Goal: Task Accomplishment & Management: Complete application form

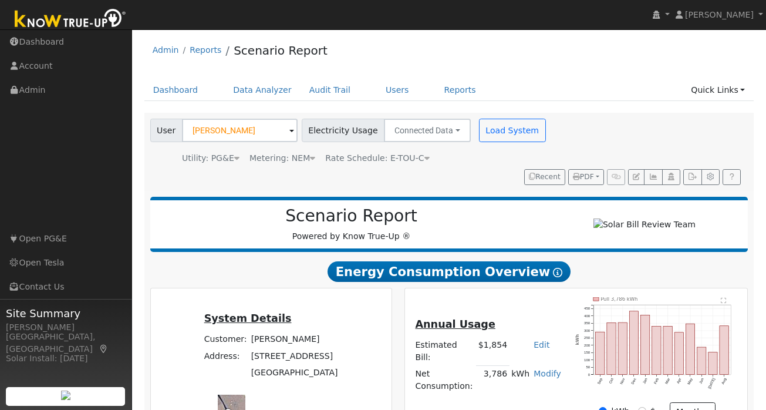
scroll to position [11, 0]
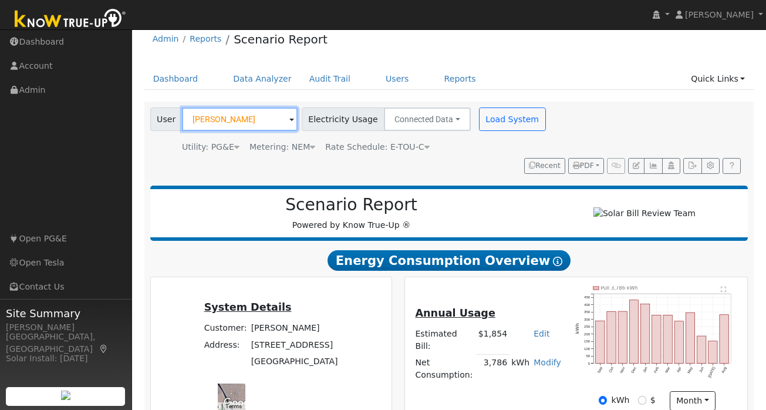
click at [227, 124] on input "Mickael Renault" at bounding box center [240, 118] width 116 height 23
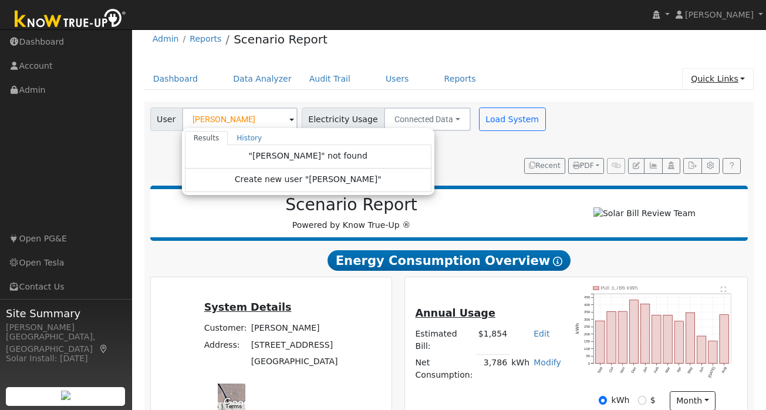
click at [746, 79] on link "Quick Links" at bounding box center [718, 79] width 72 height 22
type input "Mickael Renault"
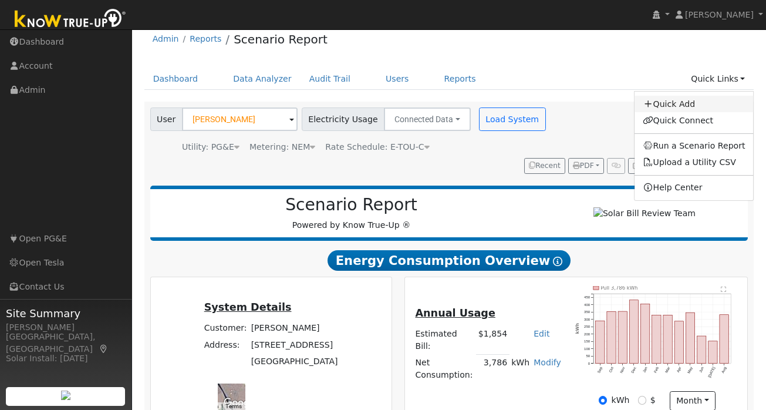
click at [702, 104] on link "Quick Add" at bounding box center [694, 104] width 119 height 16
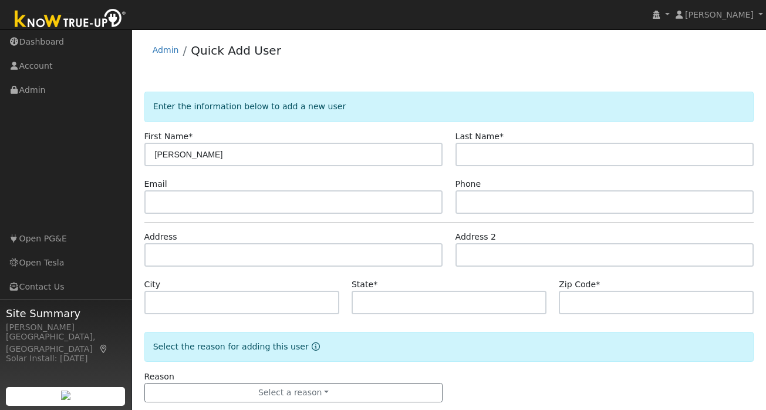
type input "[PERSON_NAME]"
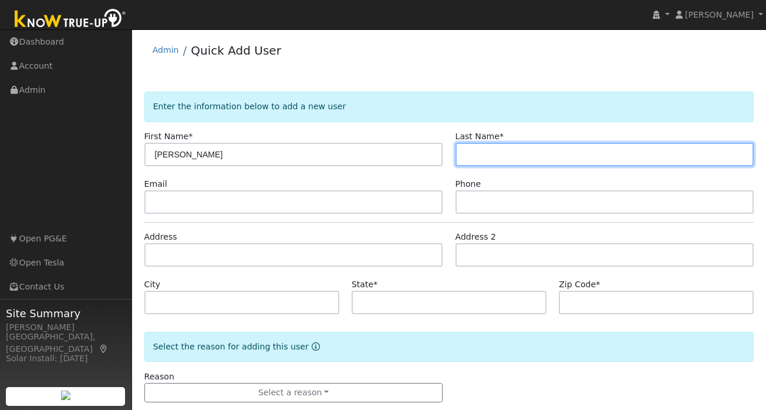
click at [588, 158] on input "text" at bounding box center [605, 154] width 299 height 23
type input "Hu"
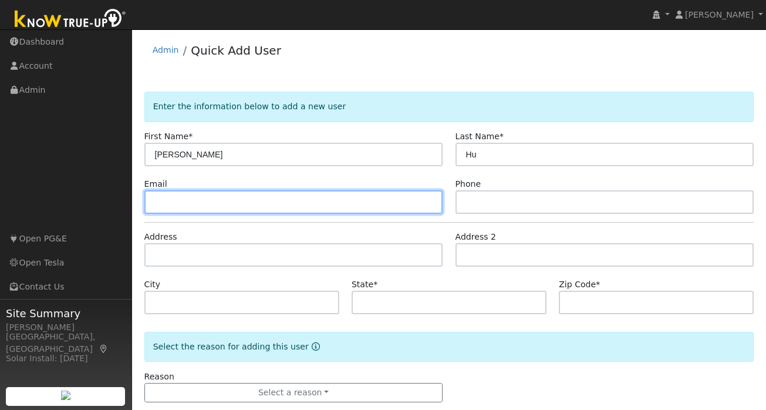
click at [232, 207] on input "text" at bounding box center [293, 201] width 299 height 23
paste input "[EMAIL_ADDRESS][DOMAIN_NAME]"
type input "[EMAIL_ADDRESS][DOMAIN_NAME]"
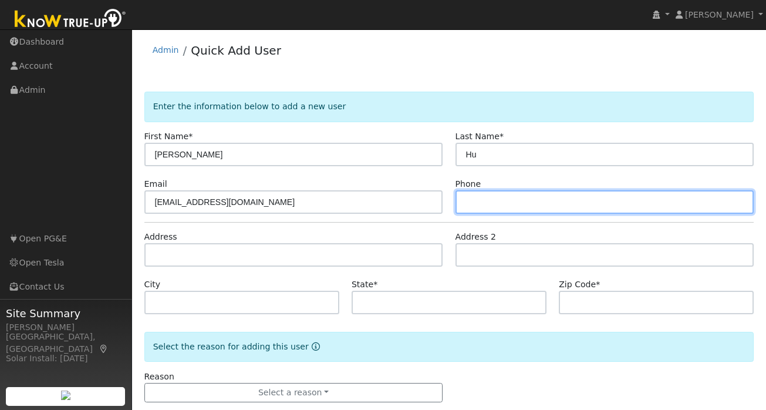
click at [502, 207] on input "text" at bounding box center [605, 201] width 299 height 23
paste input "(415) 662-8914"
click at [465, 199] on input "(415) 662-8914" at bounding box center [605, 201] width 299 height 23
type input "(415) 662-8914"
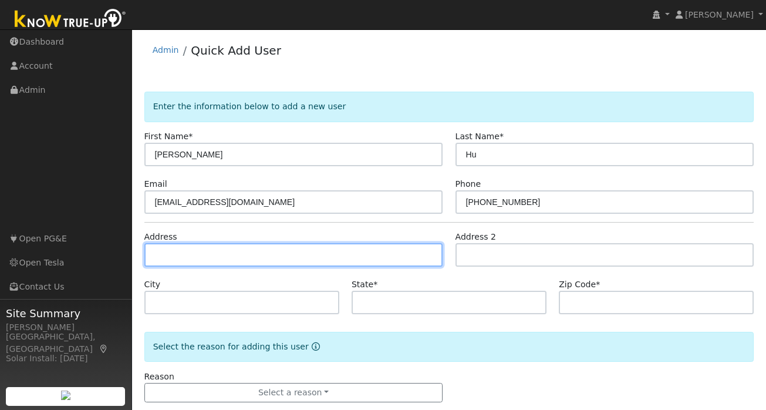
click at [201, 244] on input "text" at bounding box center [293, 254] width 299 height 23
paste input "149 Teresita Blvd"
type input "149 Teresita Boulevard"
type input "San Francisco"
type input "CA"
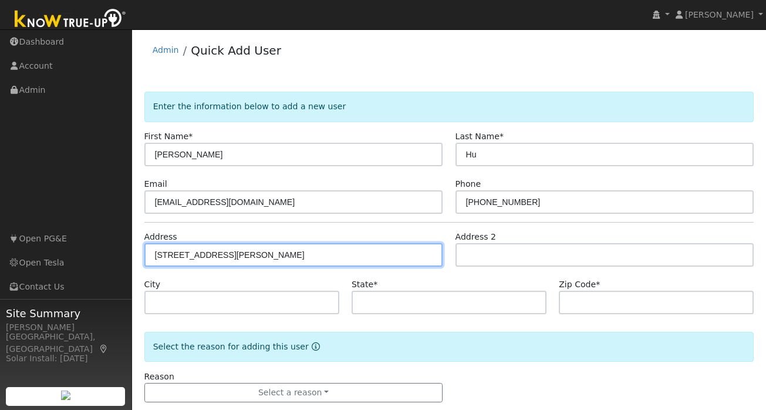
type input "94127"
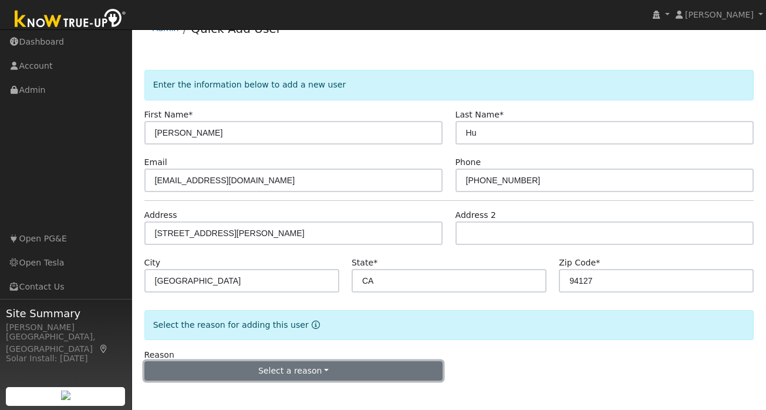
click at [282, 376] on button "Select a reason" at bounding box center [293, 371] width 299 height 20
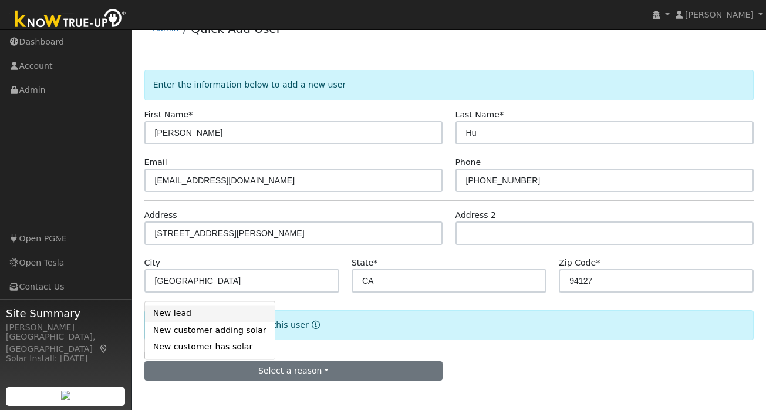
click at [182, 314] on link "New lead" at bounding box center [210, 313] width 130 height 16
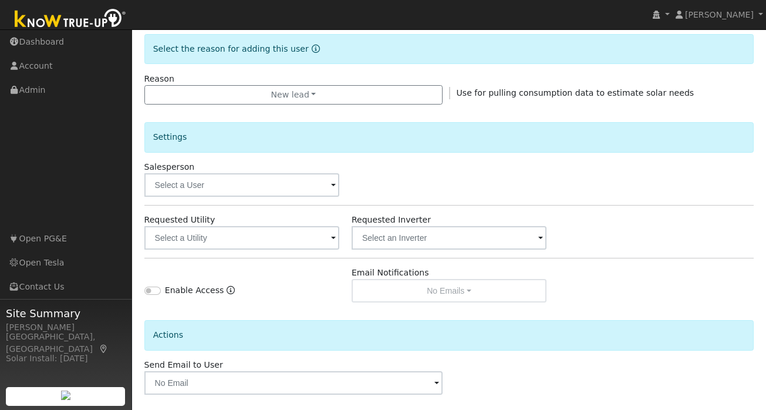
scroll to position [349, 0]
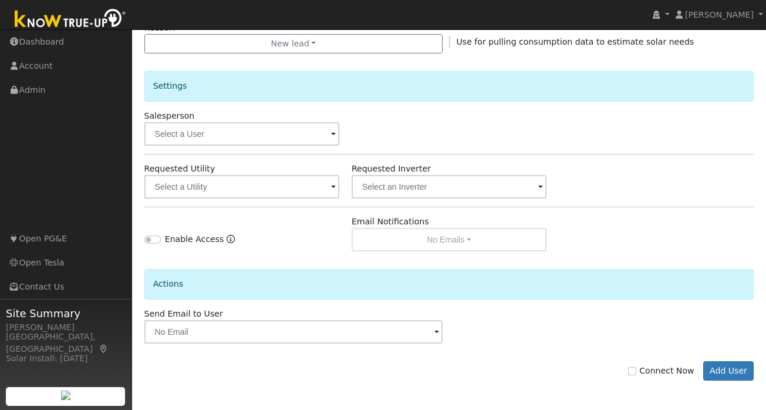
click at [331, 190] on span at bounding box center [333, 188] width 5 height 14
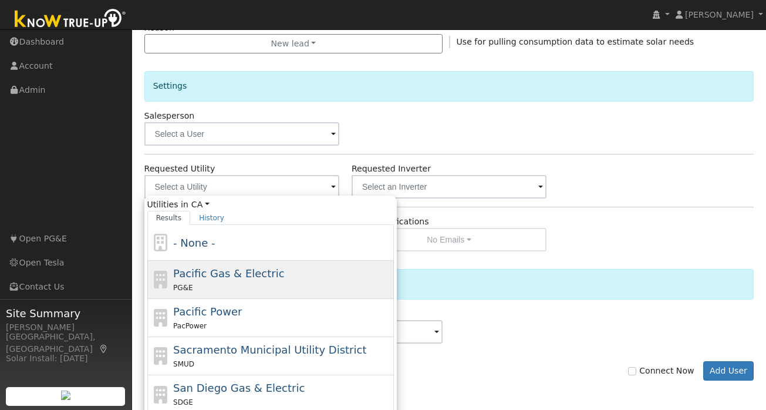
click at [275, 282] on div "PG&E" at bounding box center [282, 287] width 218 height 12
type input "Pacific Gas & Electric"
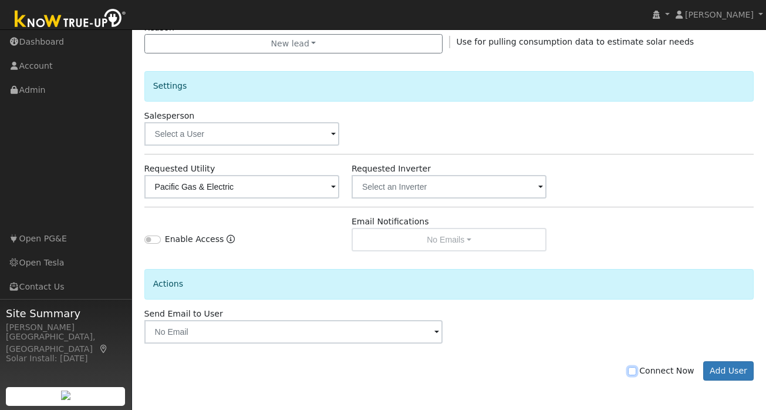
click at [636, 371] on input "Connect Now" at bounding box center [632, 371] width 8 height 8
checkbox input "true"
click at [726, 370] on button "Add User" at bounding box center [728, 371] width 51 height 20
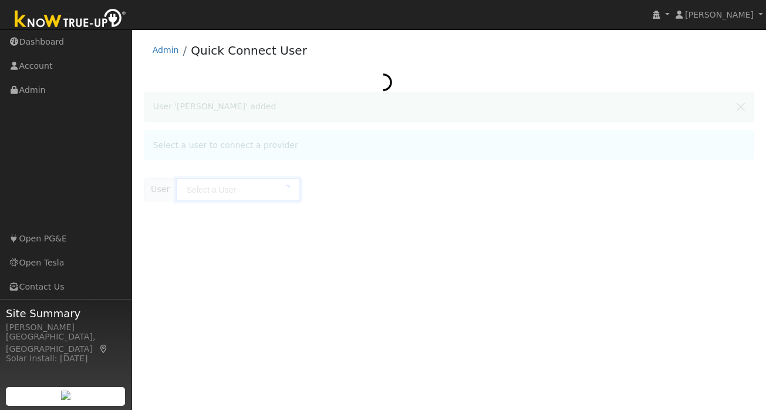
type input "[PERSON_NAME]"
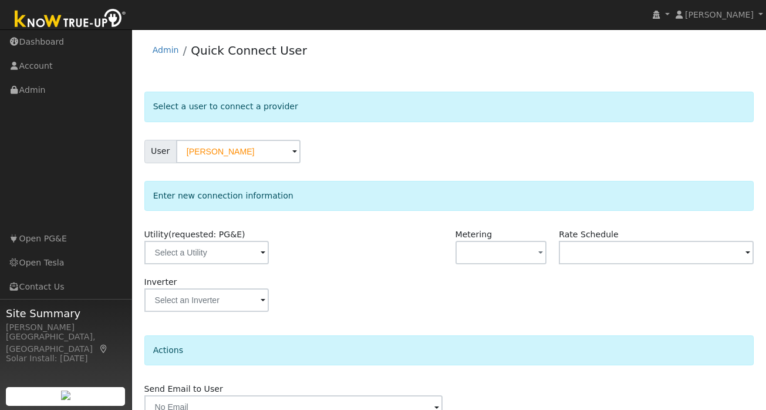
click at [261, 255] on span at bounding box center [263, 254] width 5 height 14
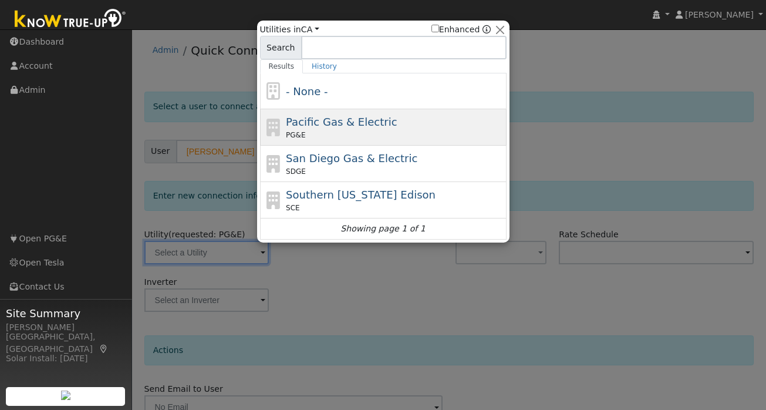
click at [365, 120] on span "Pacific Gas & Electric" at bounding box center [341, 122] width 111 height 12
type input "PG&E"
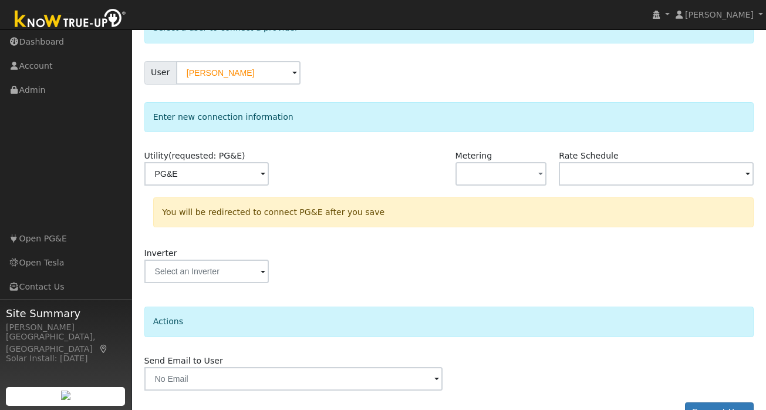
scroll to position [108, 0]
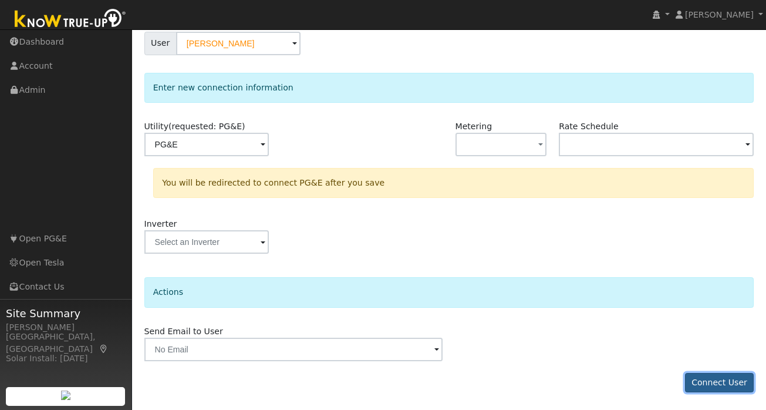
click at [720, 377] on button "Connect User" at bounding box center [719, 383] width 69 height 20
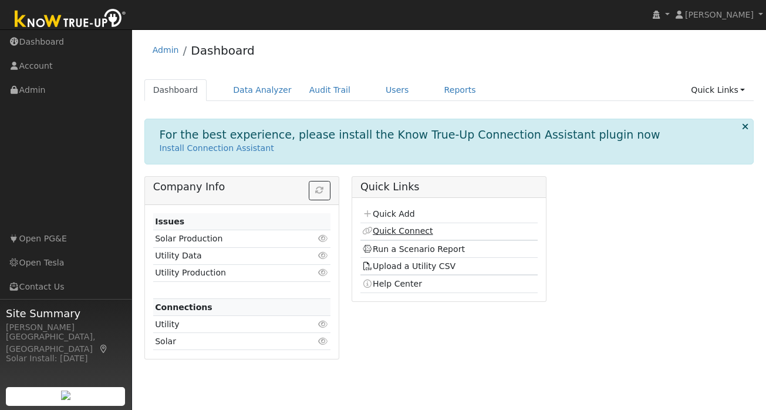
click at [397, 234] on link "Quick Connect" at bounding box center [397, 230] width 70 height 9
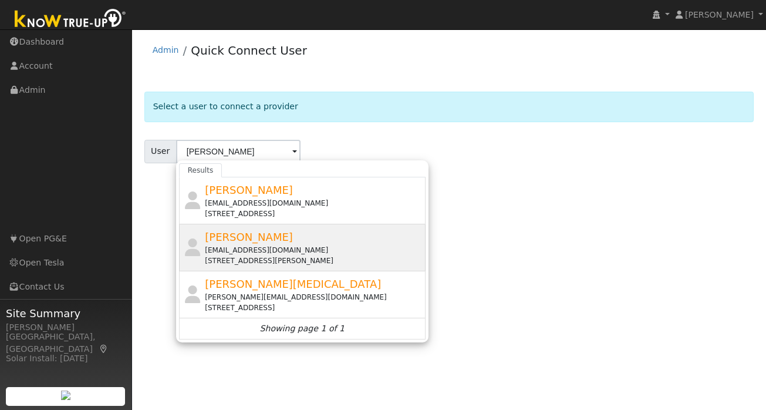
click at [248, 251] on div "[EMAIL_ADDRESS][DOMAIN_NAME]" at bounding box center [314, 250] width 218 height 11
type input "[PERSON_NAME]"
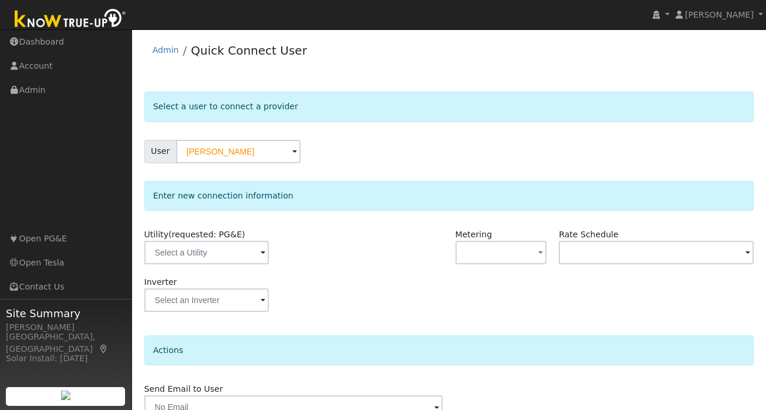
click at [261, 248] on span at bounding box center [263, 254] width 5 height 14
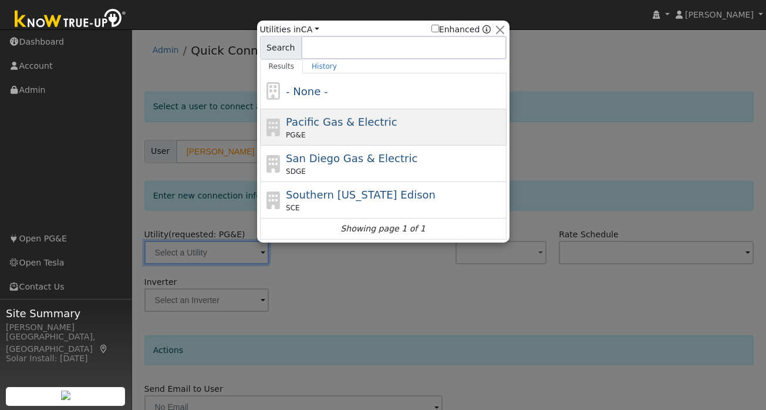
click at [351, 134] on div "PG&E" at bounding box center [395, 135] width 218 height 11
type input "PG&E"
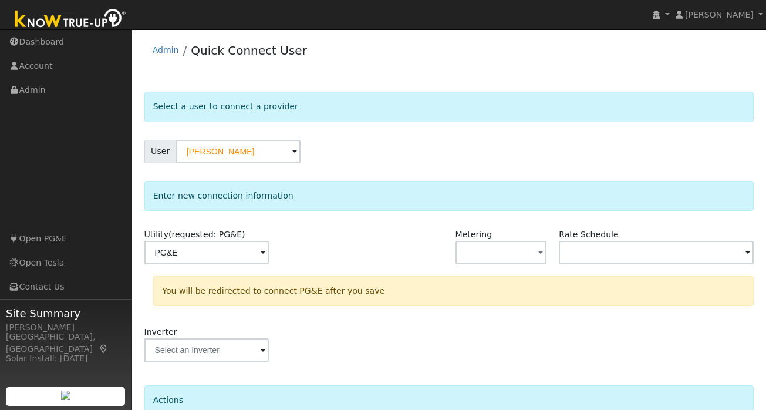
scroll to position [108, 0]
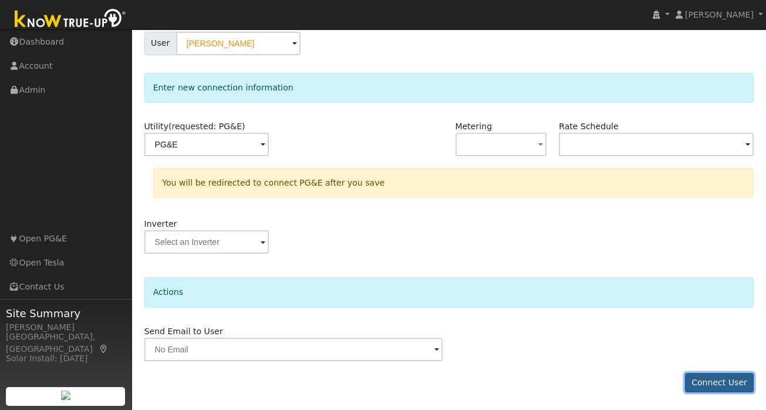
click at [730, 382] on button "Connect User" at bounding box center [719, 383] width 69 height 20
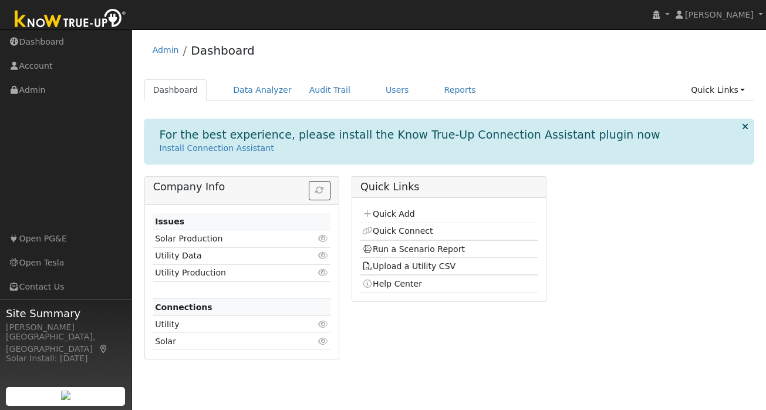
click at [418, 169] on div "For the best experience, please install the Know True-Up Connection Assistant p…" at bounding box center [449, 243] width 610 height 249
click at [399, 228] on link "Quick Connect" at bounding box center [397, 230] width 70 height 9
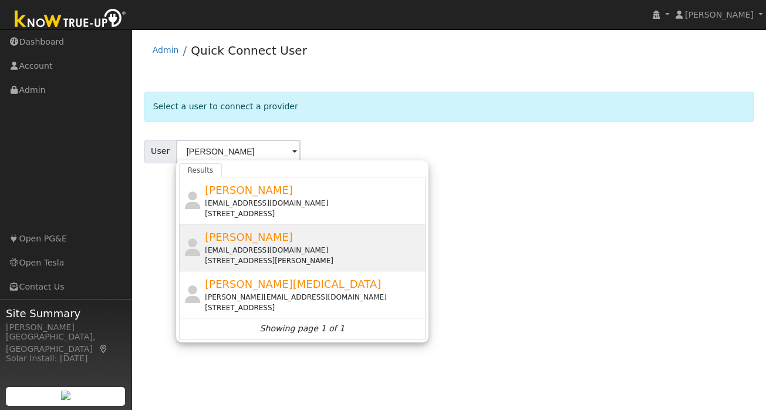
click at [247, 257] on div "[STREET_ADDRESS][PERSON_NAME]" at bounding box center [314, 260] width 218 height 11
type input "[PERSON_NAME]"
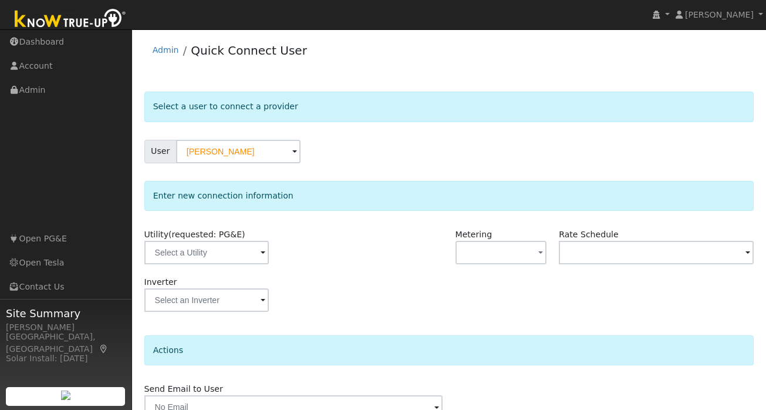
click at [261, 257] on span at bounding box center [263, 254] width 5 height 14
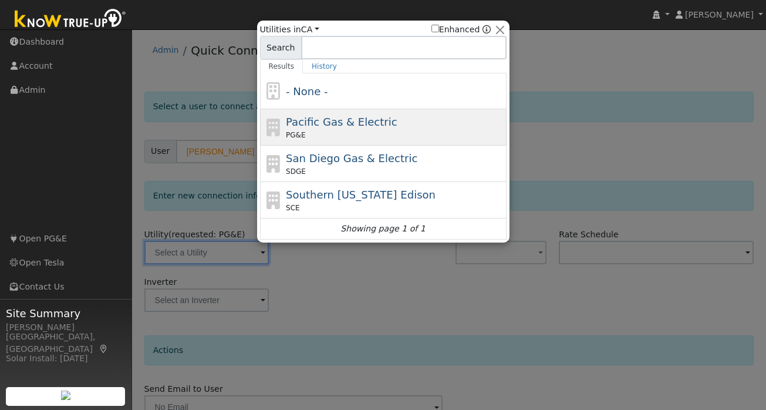
click at [388, 124] on div "Pacific Gas & Electric PG&E" at bounding box center [395, 127] width 218 height 26
type input "PG&E"
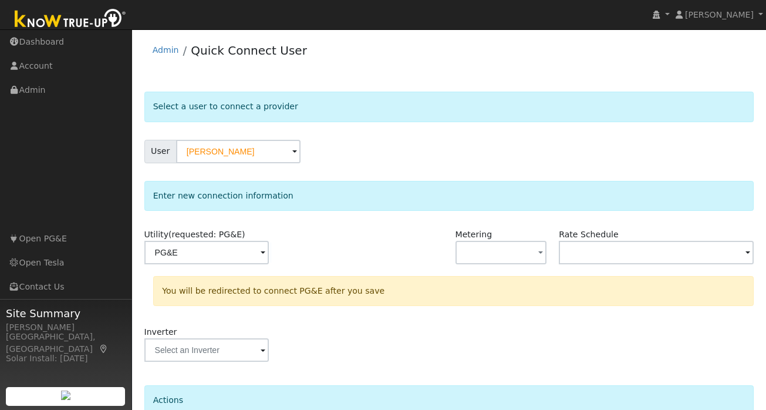
scroll to position [108, 0]
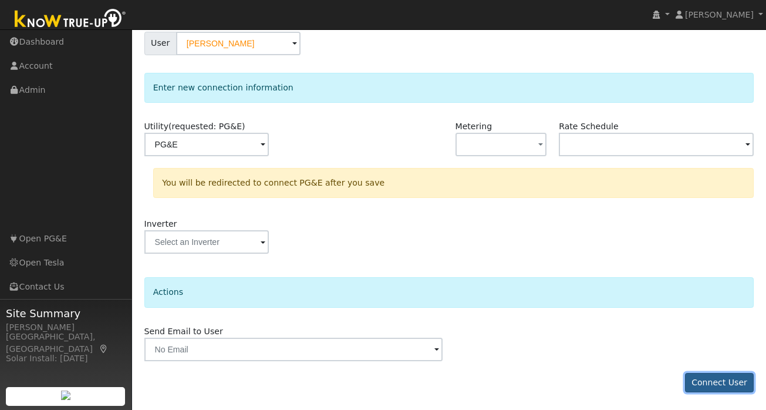
click at [717, 379] on button "Connect User" at bounding box center [719, 383] width 69 height 20
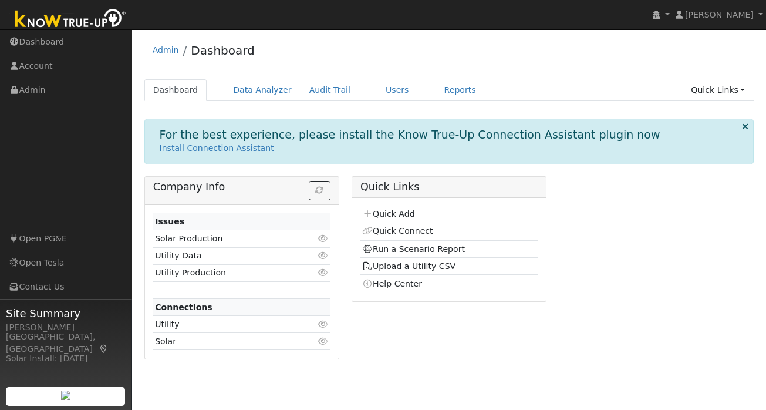
click at [408, 167] on div "For the best experience, please install the Know True-Up Connection Assistant p…" at bounding box center [449, 243] width 610 height 249
click at [403, 228] on link "Quick Connect" at bounding box center [397, 230] width 70 height 9
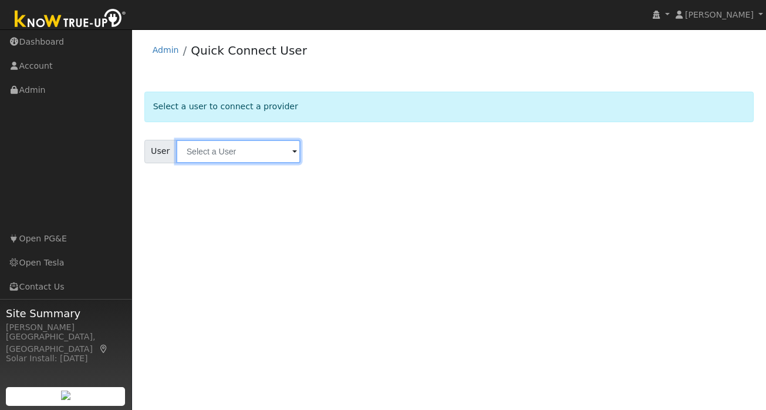
click at [230, 151] on input "text" at bounding box center [238, 151] width 124 height 23
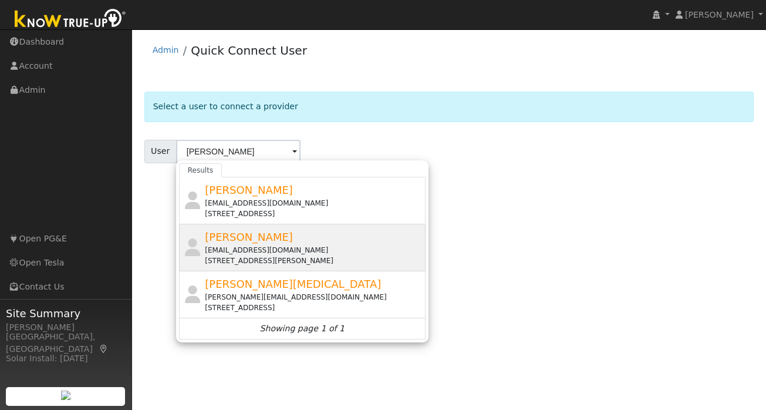
click at [248, 230] on div "David Hu liniji@gmail.com 149 Teresita Boulevard, San Francisco, CA 94127" at bounding box center [314, 247] width 218 height 37
type input "David Hu"
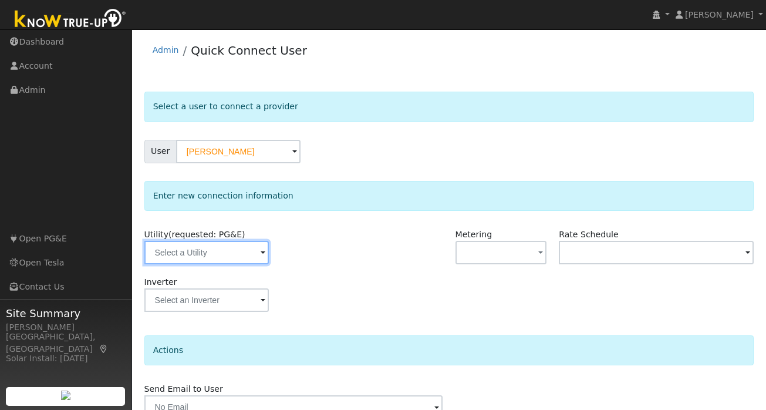
click at [243, 254] on input "text" at bounding box center [206, 252] width 124 height 23
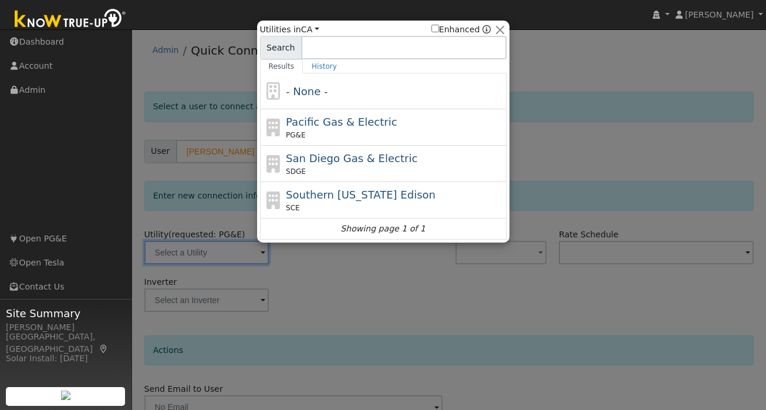
click at [342, 130] on div "PG&E" at bounding box center [395, 135] width 218 height 11
type input "PG&E"
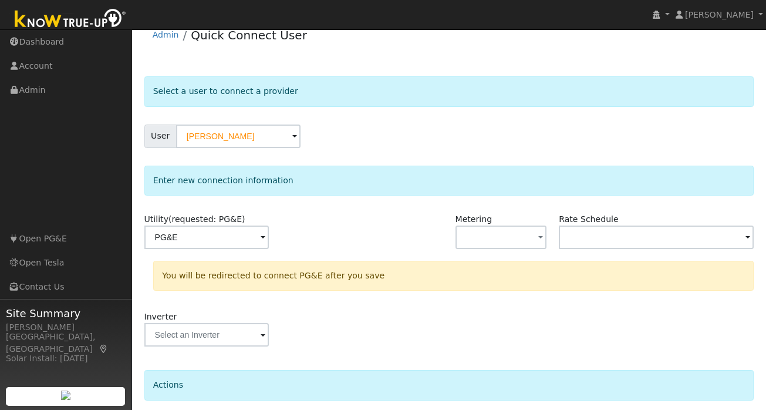
scroll to position [108, 0]
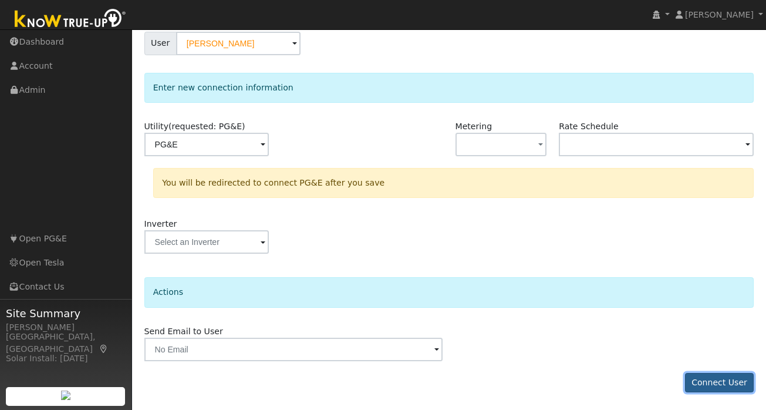
click at [720, 388] on button "Connect User" at bounding box center [719, 383] width 69 height 20
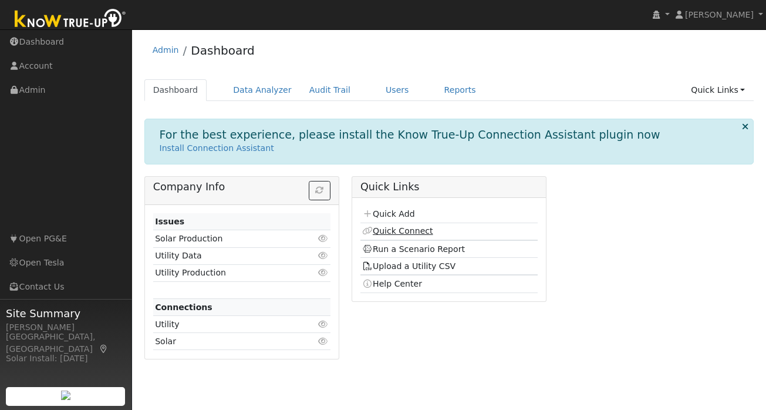
click at [393, 230] on link "Quick Connect" at bounding box center [397, 230] width 70 height 9
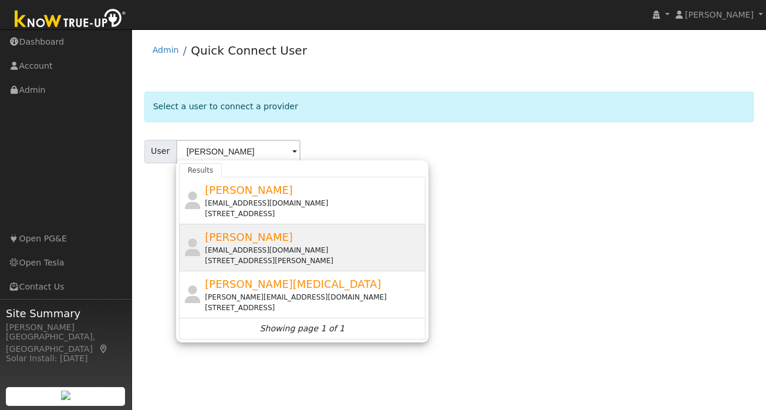
click at [247, 237] on div "[PERSON_NAME] [PERSON_NAME][EMAIL_ADDRESS][DOMAIN_NAME] [STREET_ADDRESS][PERSON…" at bounding box center [314, 247] width 218 height 37
type input "[PERSON_NAME]"
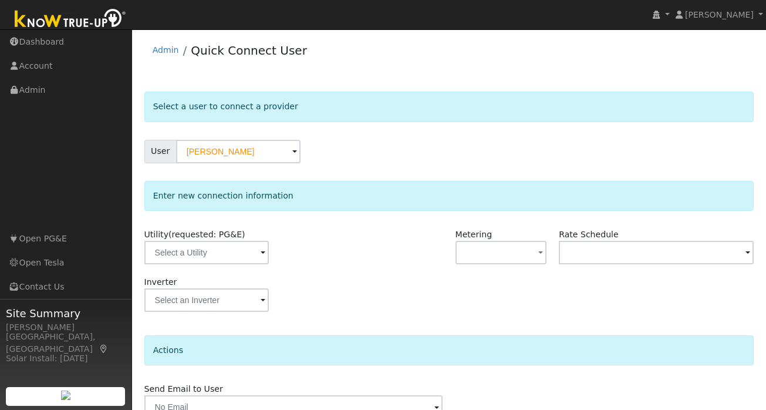
click at [261, 254] on span at bounding box center [263, 254] width 5 height 14
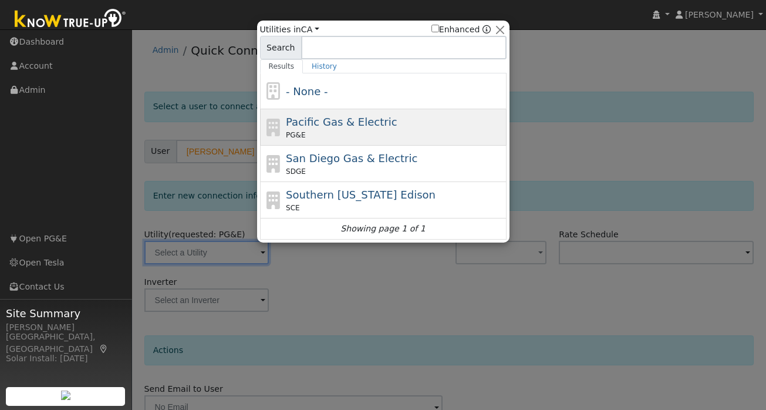
click at [376, 119] on span "Pacific Gas & Electric" at bounding box center [341, 122] width 111 height 12
type input "PG&E"
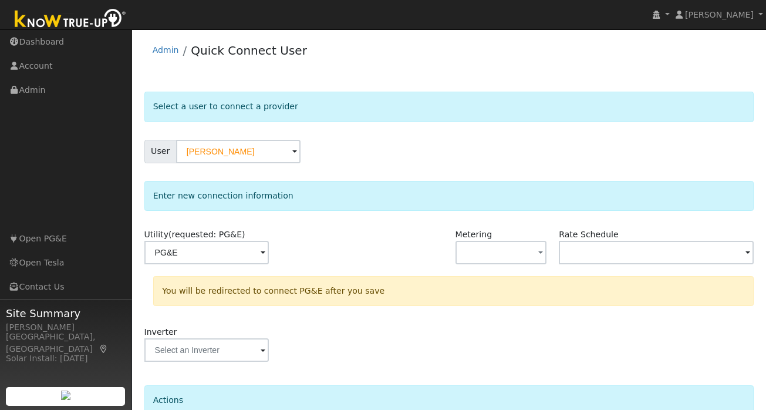
scroll to position [108, 0]
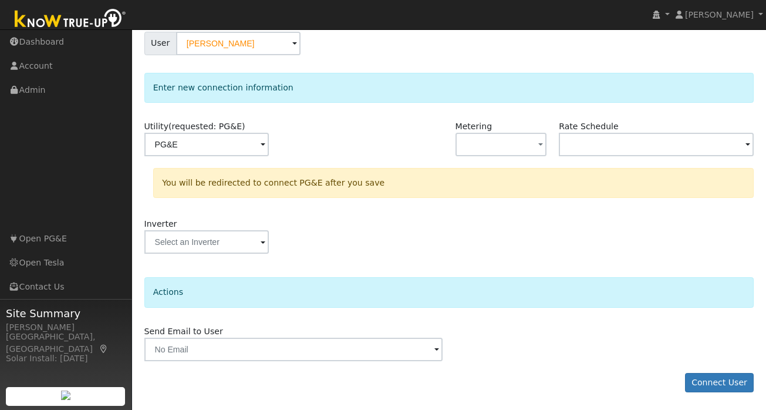
click at [710, 392] on form "Select a user to connect a provider User [PERSON_NAME] Account Default Account …" at bounding box center [449, 194] width 610 height 420
click at [721, 382] on button "Connect User" at bounding box center [719, 383] width 69 height 20
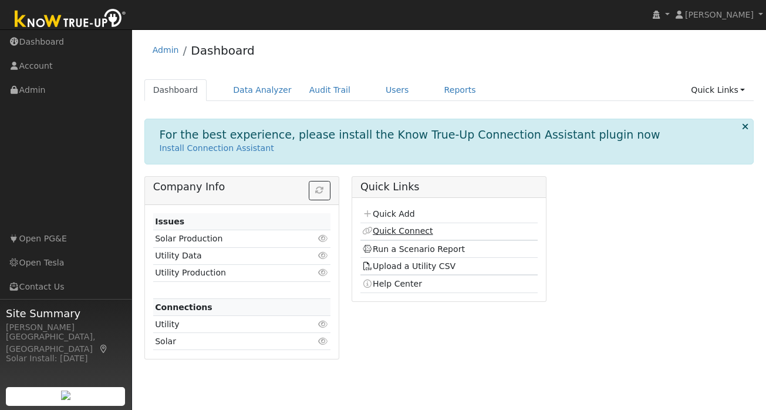
click at [380, 229] on link "Quick Connect" at bounding box center [397, 230] width 70 height 9
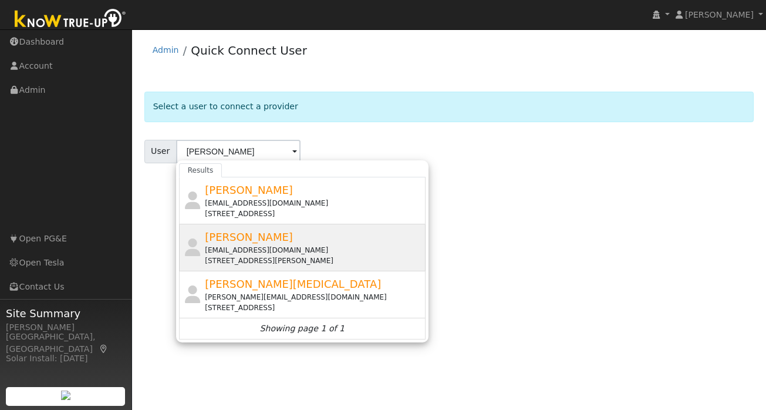
click at [264, 252] on div "[EMAIL_ADDRESS][DOMAIN_NAME]" at bounding box center [314, 250] width 218 height 11
type input "David Hu"
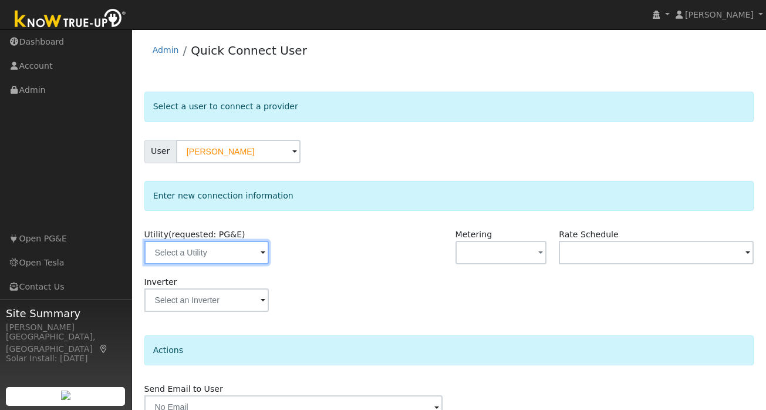
click at [241, 254] on input "text" at bounding box center [206, 252] width 124 height 23
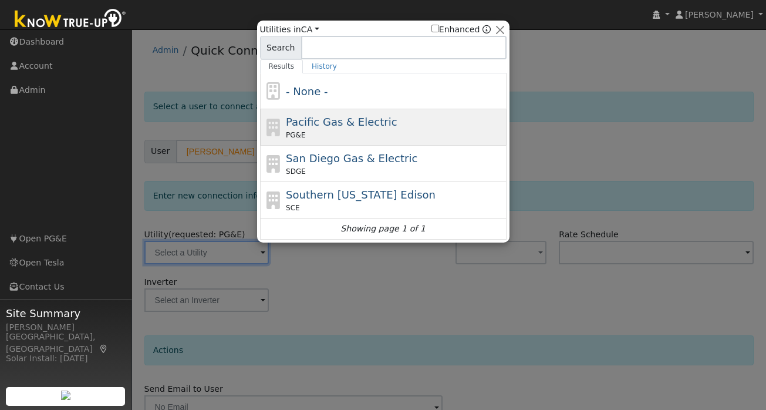
click at [339, 126] on span "Pacific Gas & Electric" at bounding box center [341, 122] width 111 height 12
type input "PG&E"
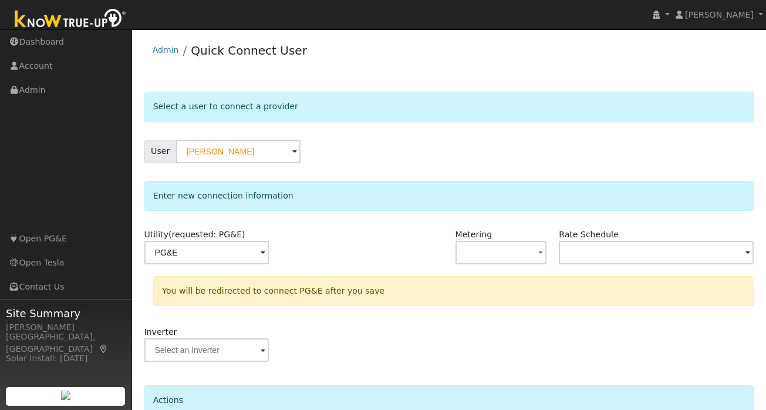
scroll to position [108, 0]
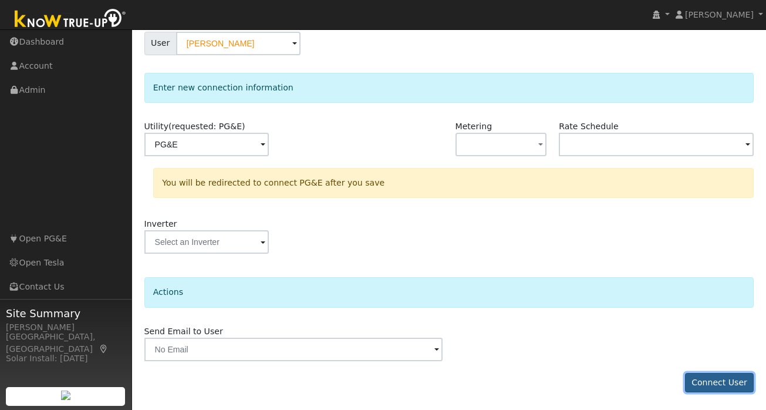
click at [724, 377] on button "Connect User" at bounding box center [719, 383] width 69 height 20
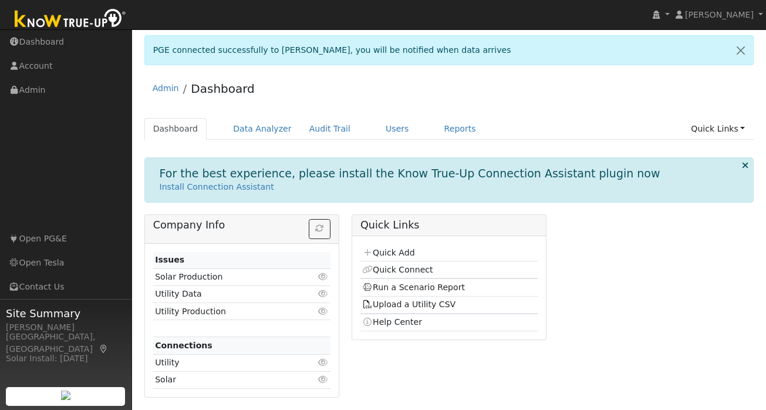
click at [258, 140] on div "Dashboard Data Analyzer Audit Trail Users Reports Quick Links Quick Add Quick C…" at bounding box center [449, 134] width 610 height 33
click at [261, 134] on link "Data Analyzer" at bounding box center [262, 129] width 76 height 22
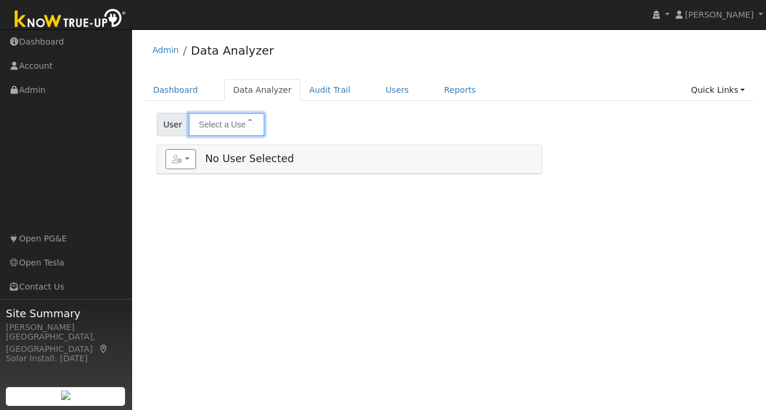
type input "Ankit Gupta"
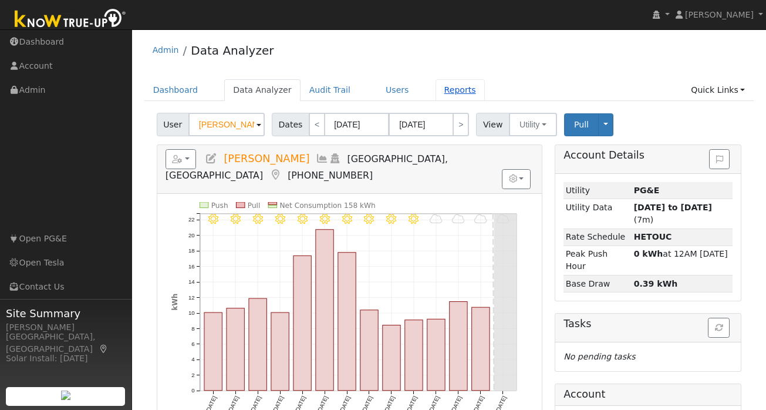
click at [446, 86] on link "Reports" at bounding box center [460, 90] width 49 height 22
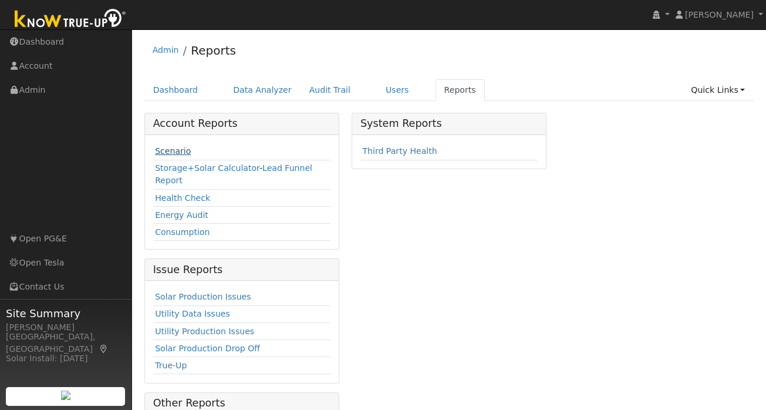
click at [179, 154] on link "Scenario" at bounding box center [173, 150] width 36 height 9
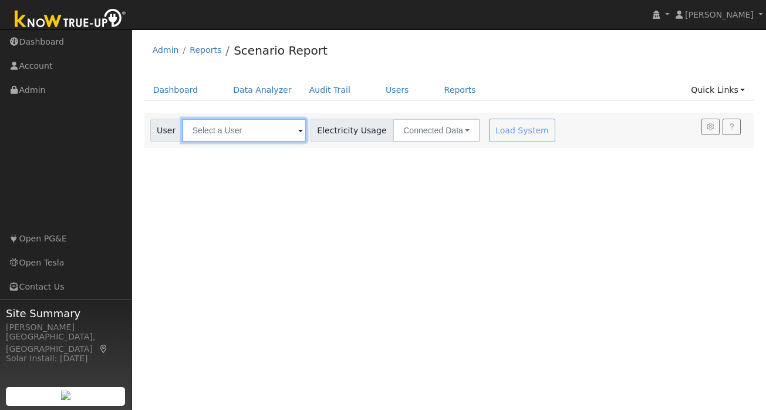
click at [238, 129] on input "text" at bounding box center [244, 130] width 124 height 23
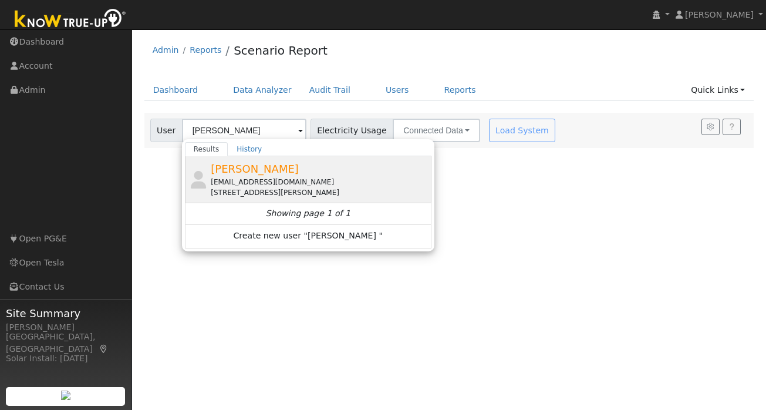
click at [254, 187] on div "[STREET_ADDRESS][PERSON_NAME]" at bounding box center [320, 192] width 218 height 11
type input "[PERSON_NAME]"
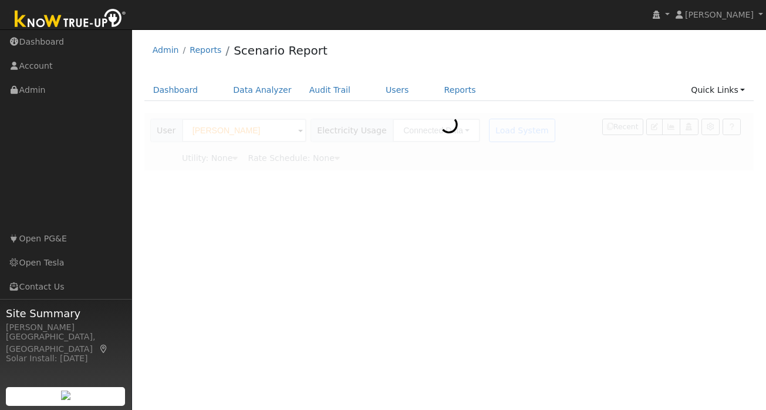
type input "Pacific Gas & Electric"
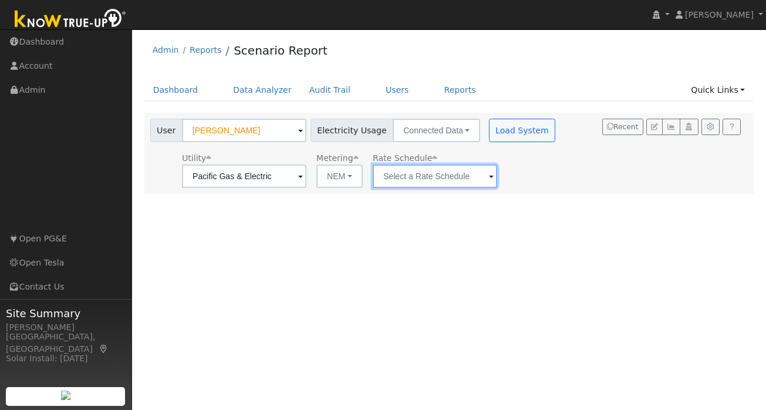
click at [466, 180] on input "text" at bounding box center [435, 175] width 124 height 23
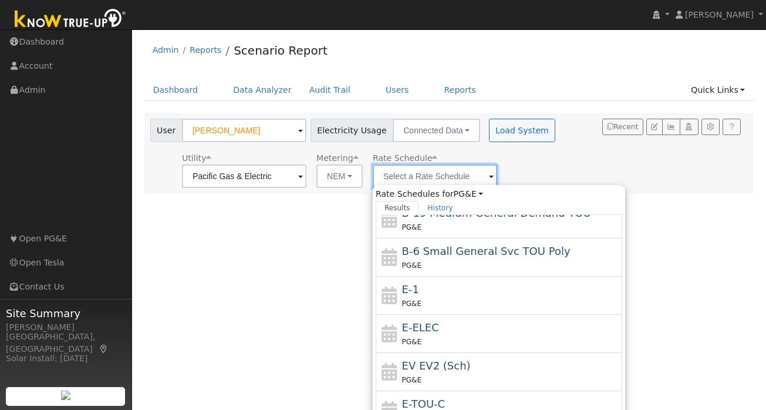
scroll to position [167, 0]
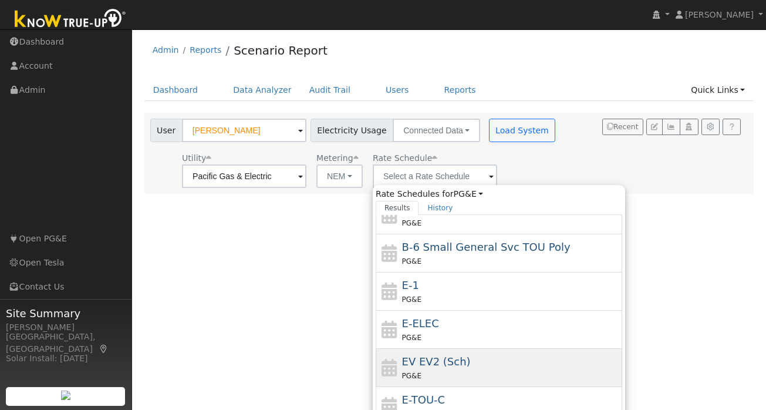
click at [430, 368] on div "EV EV2 (Sch) PG&E" at bounding box center [511, 367] width 218 height 28
type input "EV EV2 (Sch)"
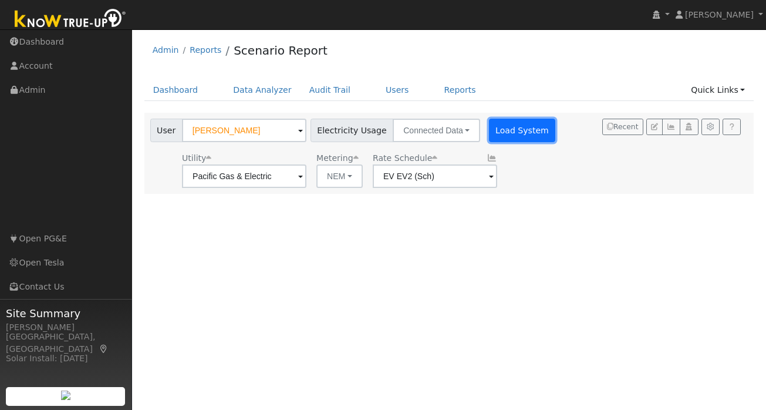
click at [497, 134] on button "Load System" at bounding box center [522, 130] width 67 height 23
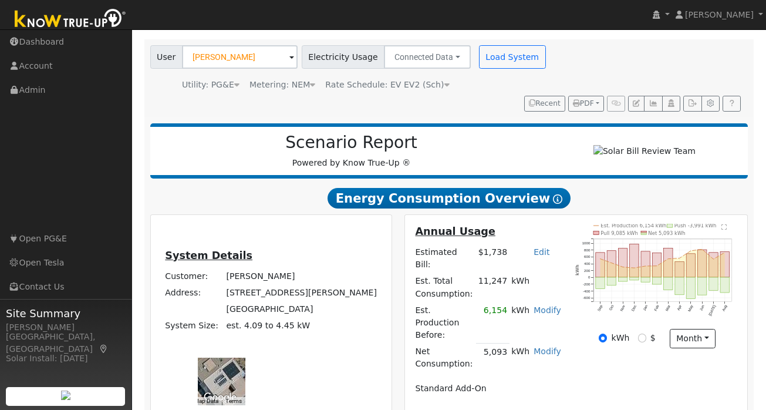
scroll to position [75, 0]
